Goal: Task Accomplishment & Management: Complete application form

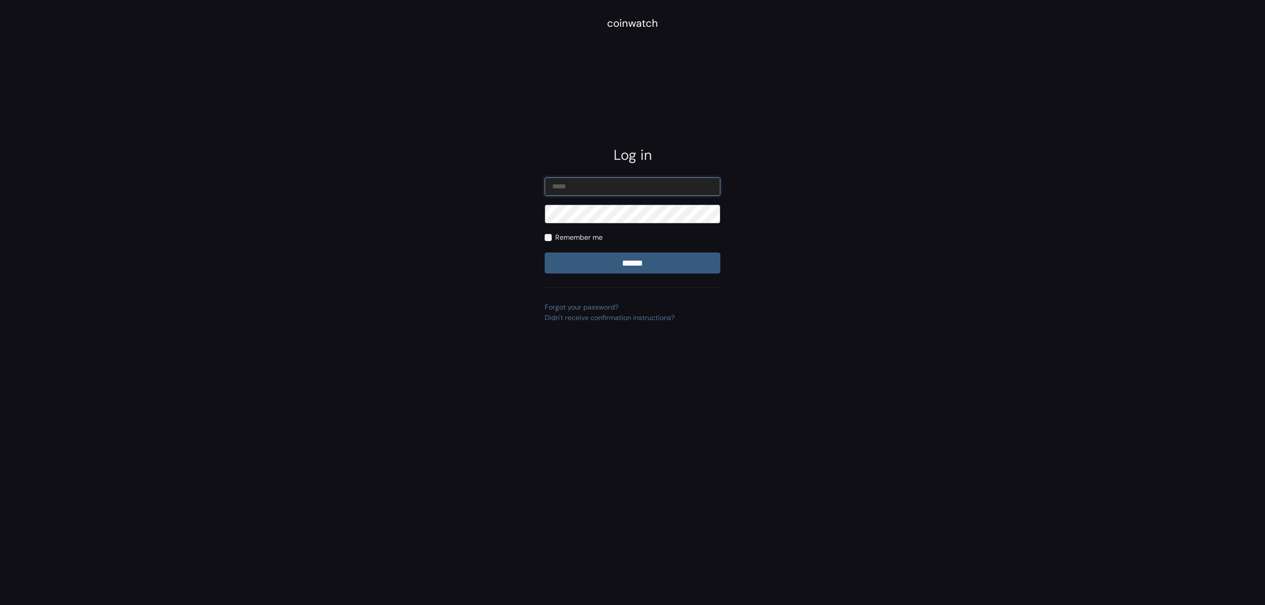
type input "**********"
click at [613, 185] on input "email" at bounding box center [633, 186] width 176 height 18
type input "**********"
